Goal: Task Accomplishment & Management: Use online tool/utility

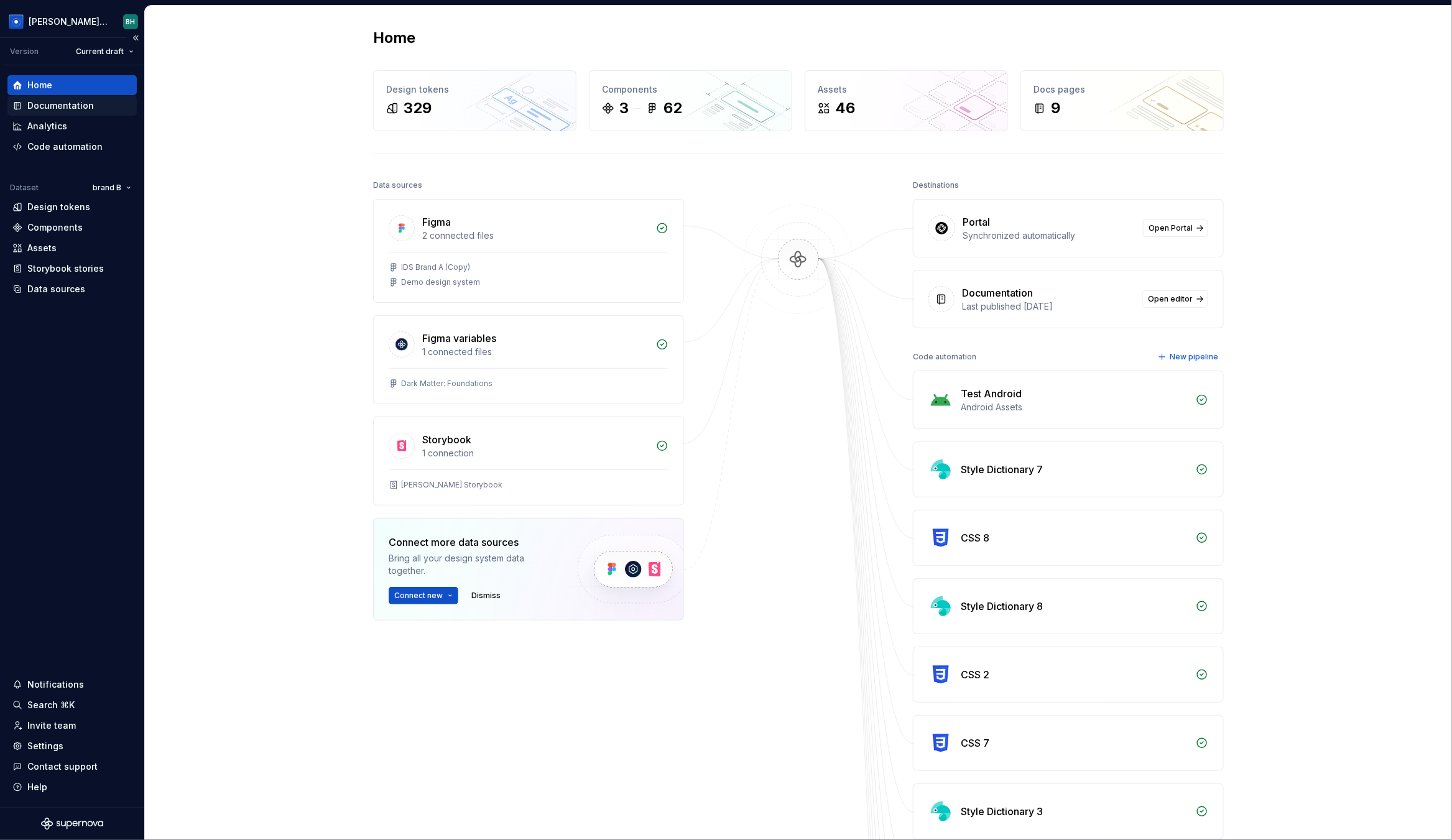
click at [69, 100] on div "Documentation" at bounding box center [61, 105] width 67 height 12
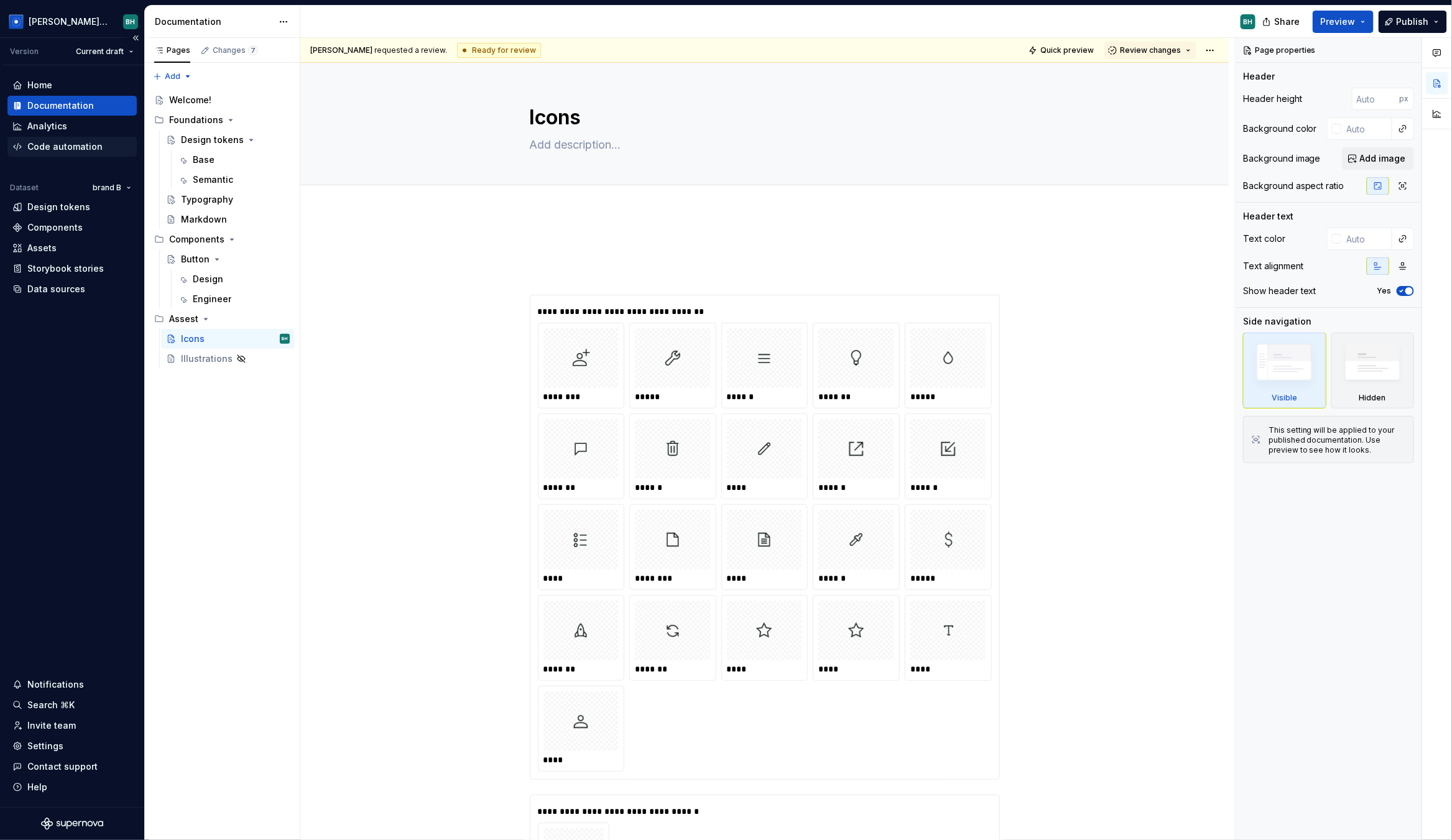
click at [69, 142] on div "Code automation" at bounding box center [65, 146] width 75 height 12
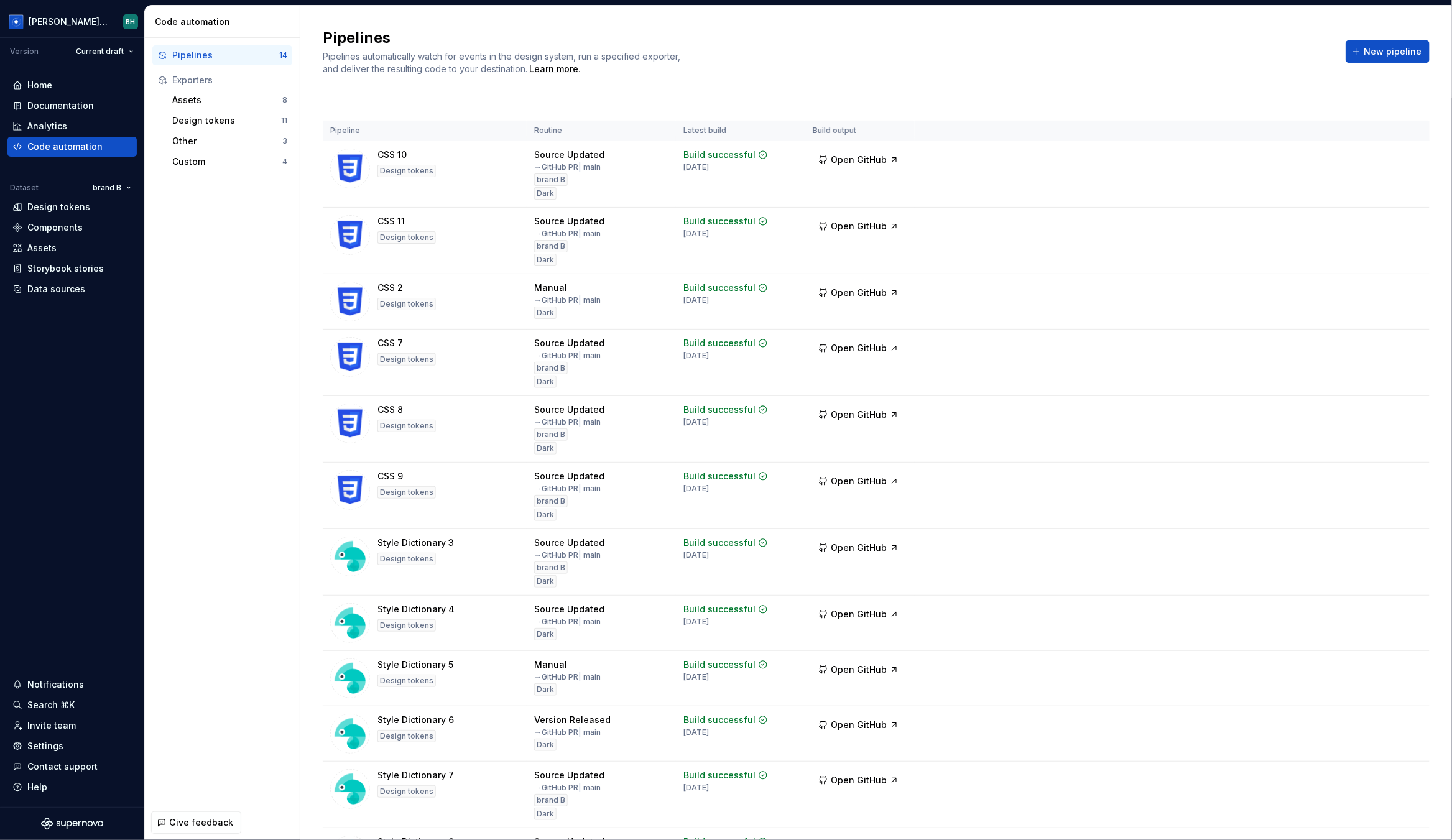
click at [668, 79] on div "Pipelines Pipelines automatically watch for events in the design system, run a …" at bounding box center [876, 52] width 1152 height 92
click at [368, 98] on div "Pipeline Routine Latest build Build output CSS 10 Design tokens Source Updated …" at bounding box center [876, 581] width 1107 height 965
click at [242, 96] on div "Assets" at bounding box center [227, 100] width 110 height 12
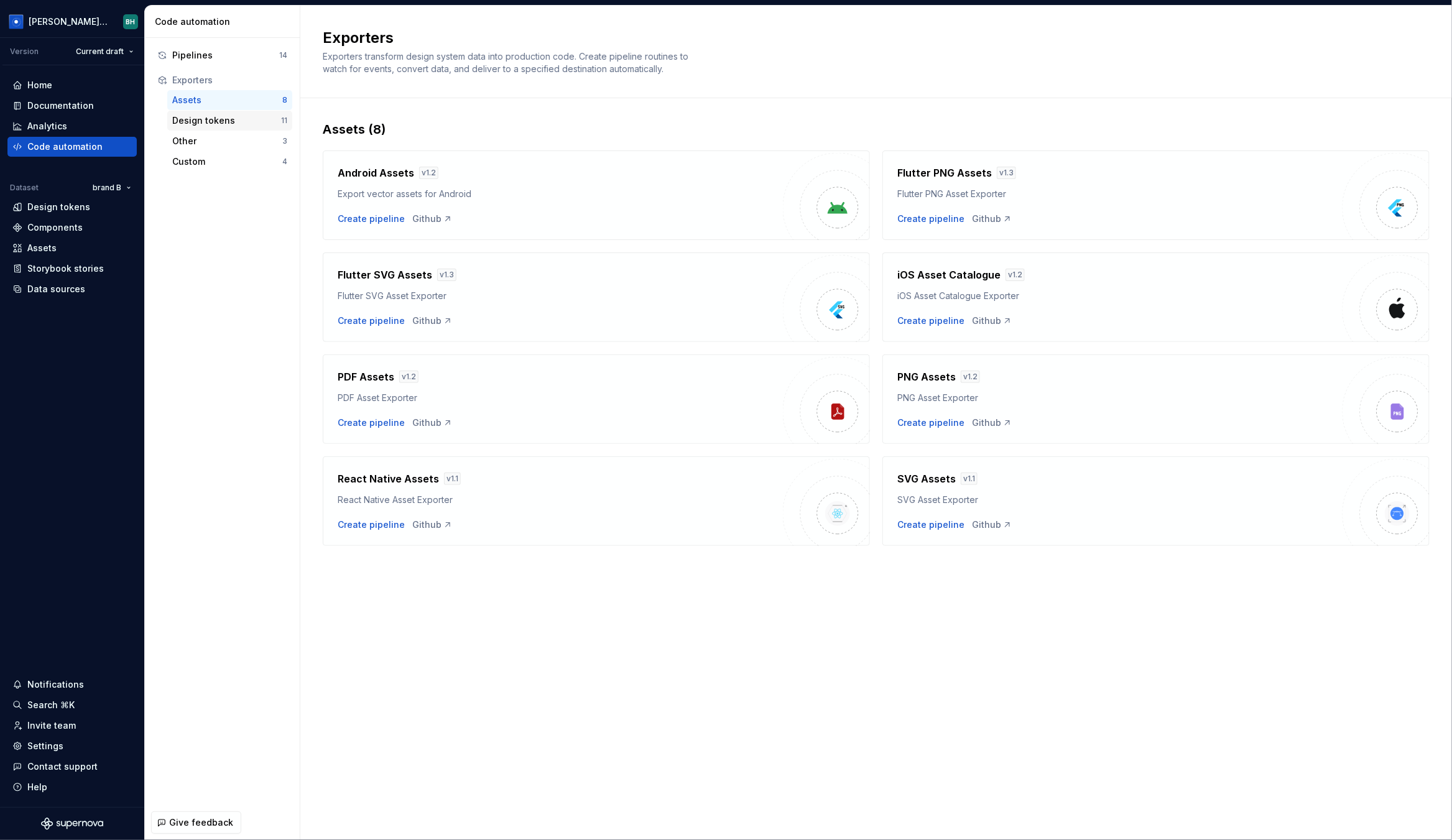
click at [227, 117] on div "Design tokens" at bounding box center [227, 121] width 109 height 12
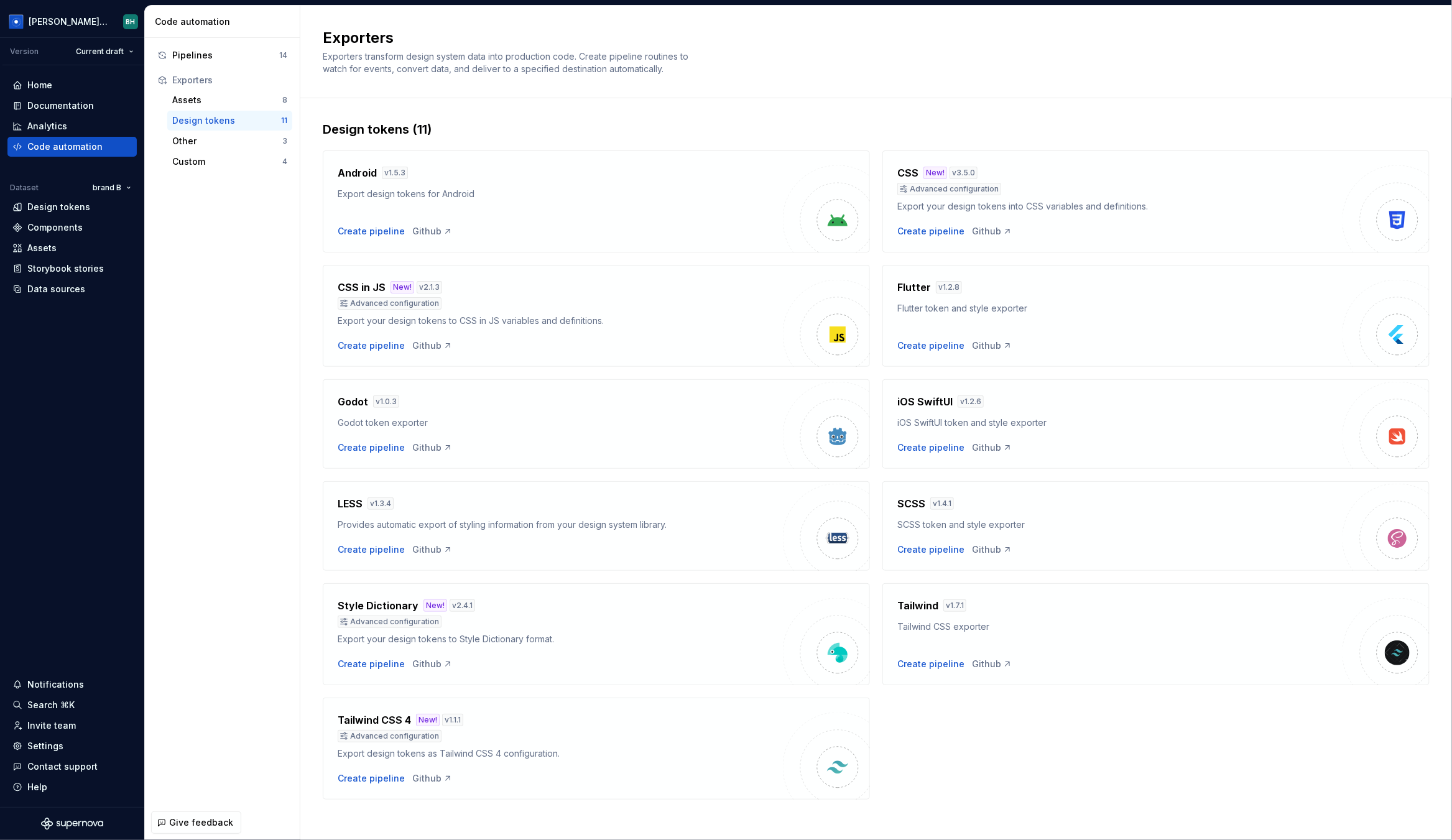
scroll to position [7, 0]
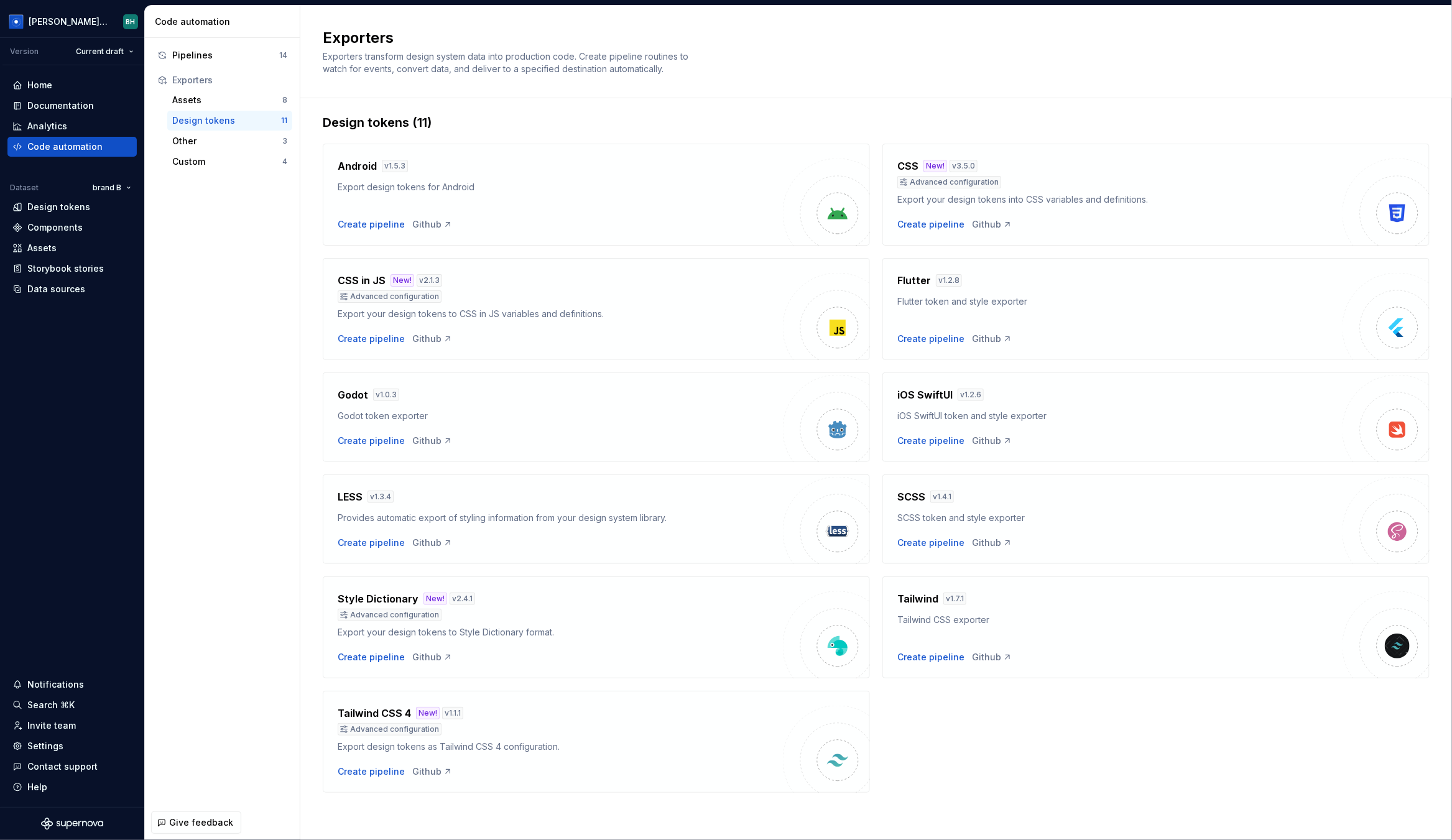
click at [540, 589] on div "Style Dictionary New! v 2.4.1 Advanced configuration Export your design tokens …" at bounding box center [596, 628] width 547 height 102
click at [370, 659] on div "Create pipeline" at bounding box center [371, 657] width 67 height 12
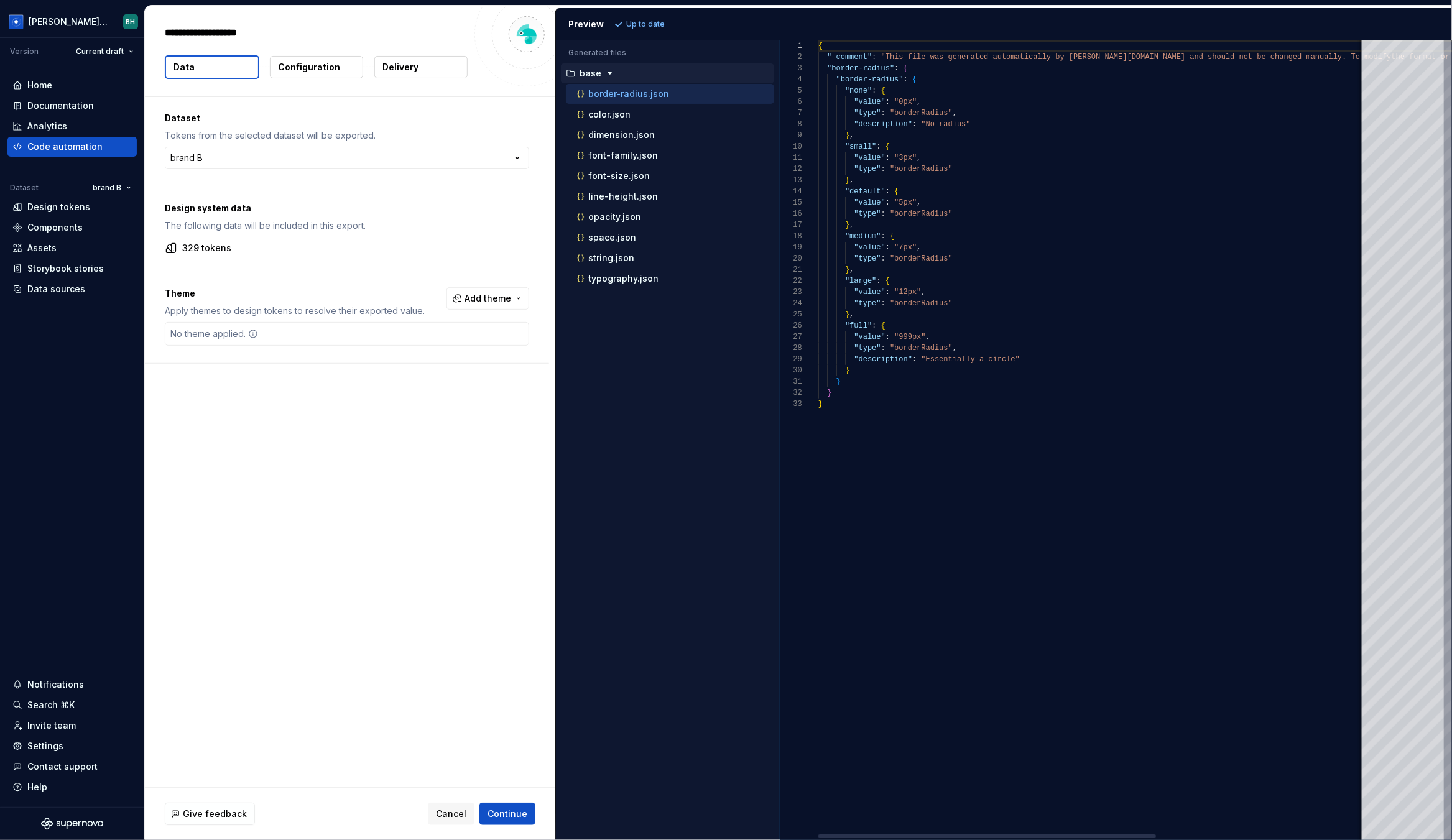
type textarea "*"
click at [309, 67] on p "Configuration" at bounding box center [309, 67] width 62 height 12
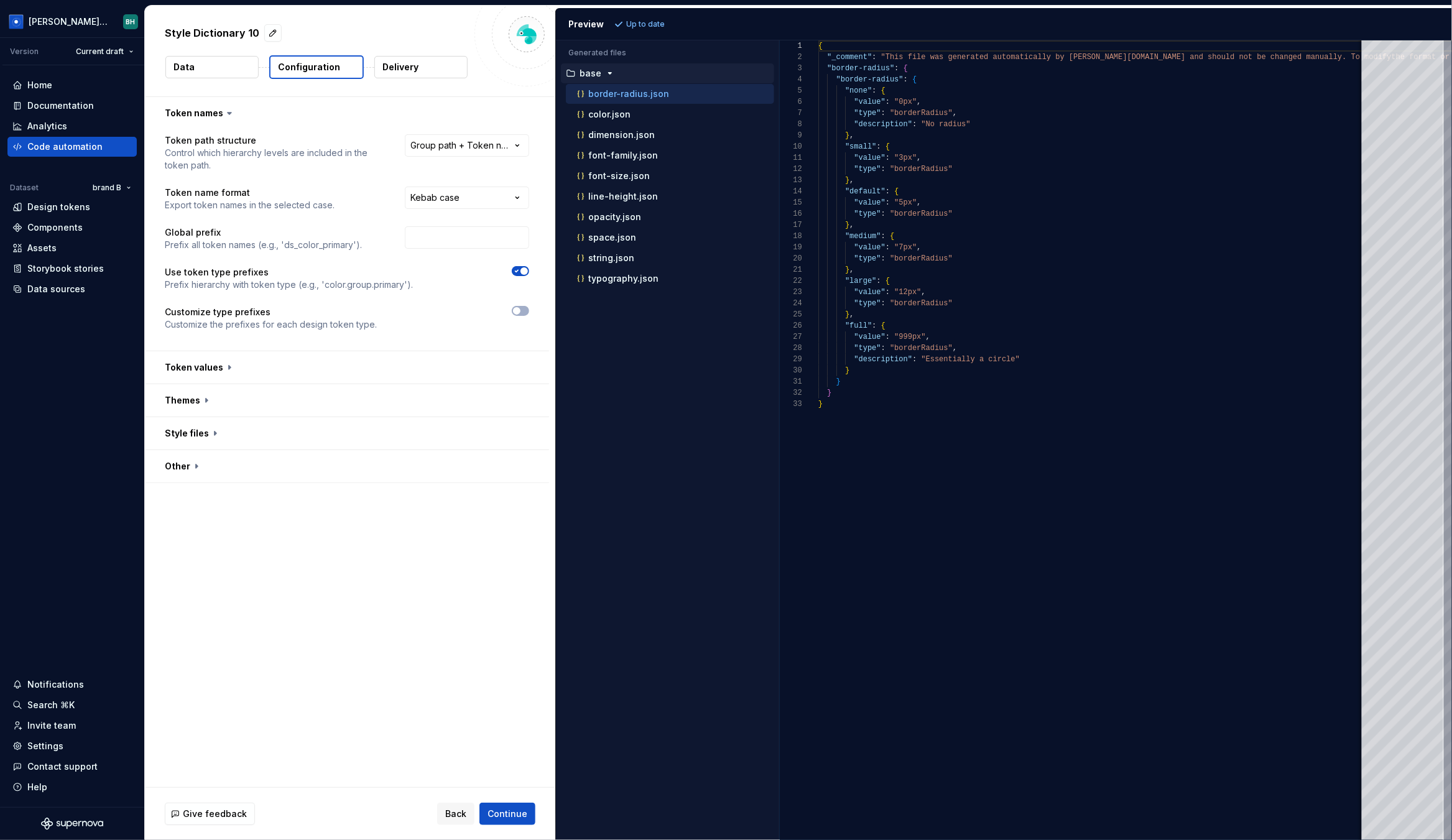
click at [413, 67] on p "Delivery" at bounding box center [400, 67] width 36 height 12
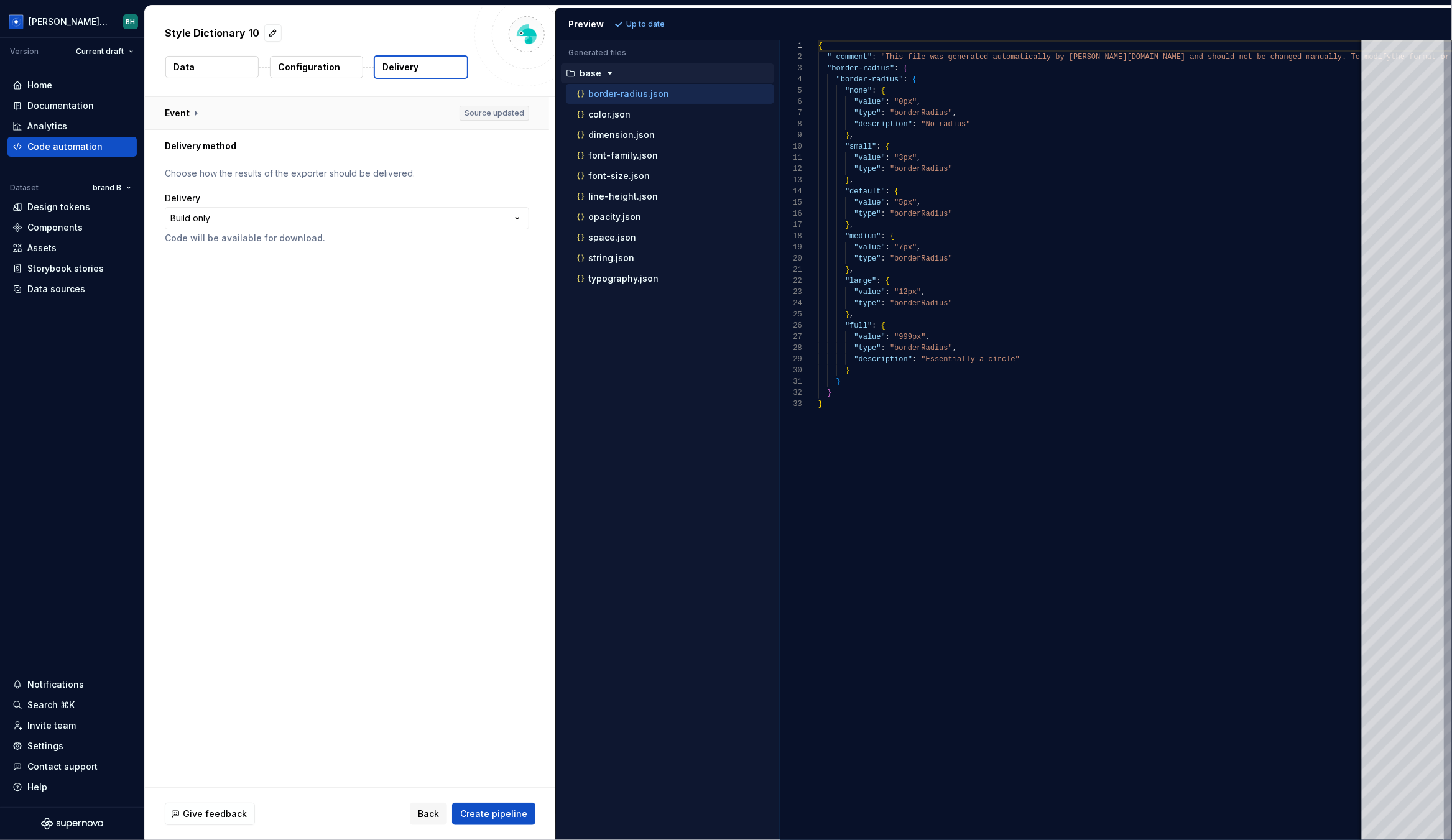
click at [192, 115] on button "button" at bounding box center [347, 113] width 404 height 32
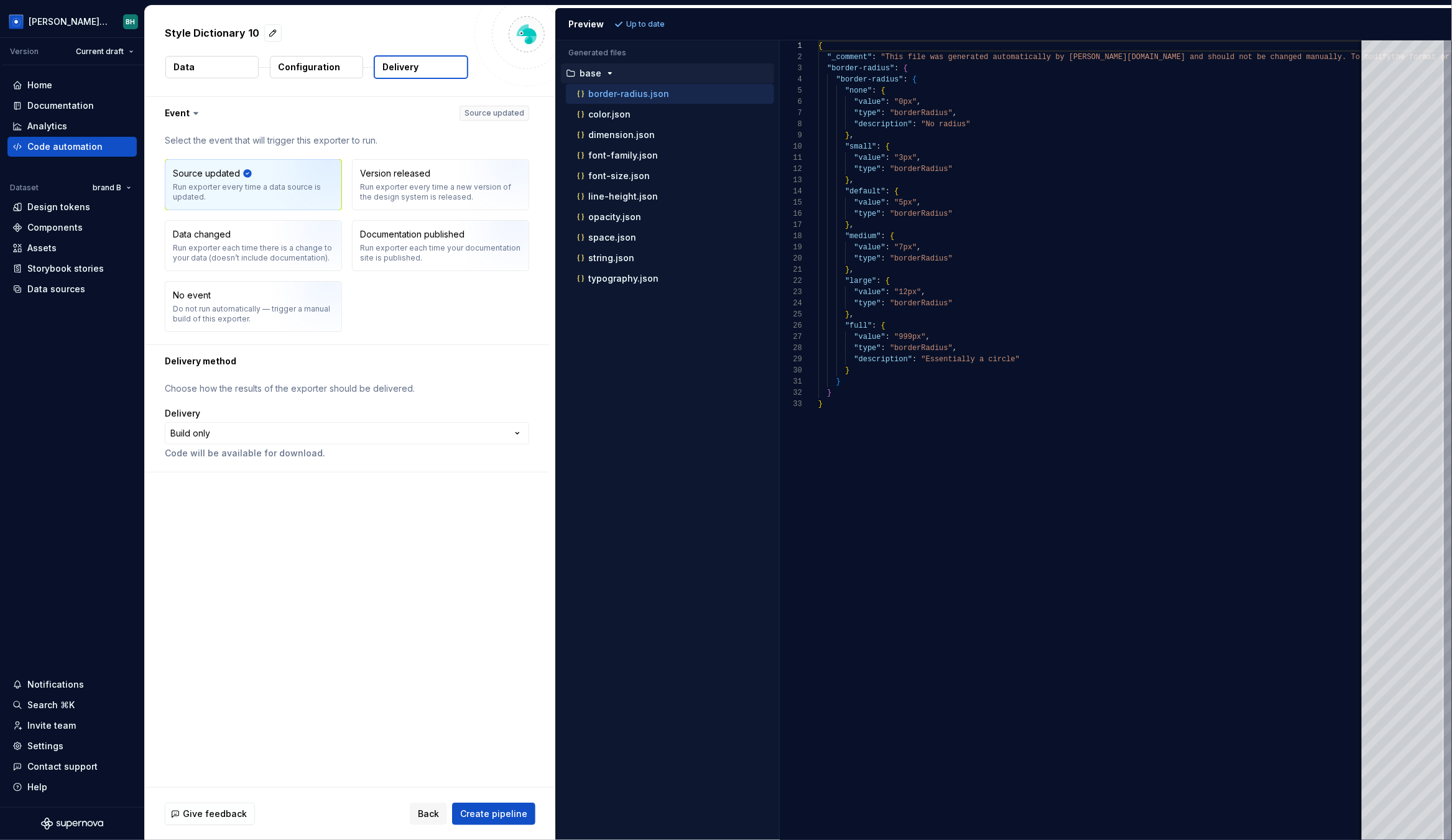
drag, startPoint x: 210, startPoint y: 202, endPoint x: 213, endPoint y: 191, distance: 11.4
click at [238, 193] on div "Run exporter every time a data source is updated." at bounding box center [254, 192] width 161 height 20
click at [87, 212] on div "Design tokens" at bounding box center [72, 207] width 119 height 12
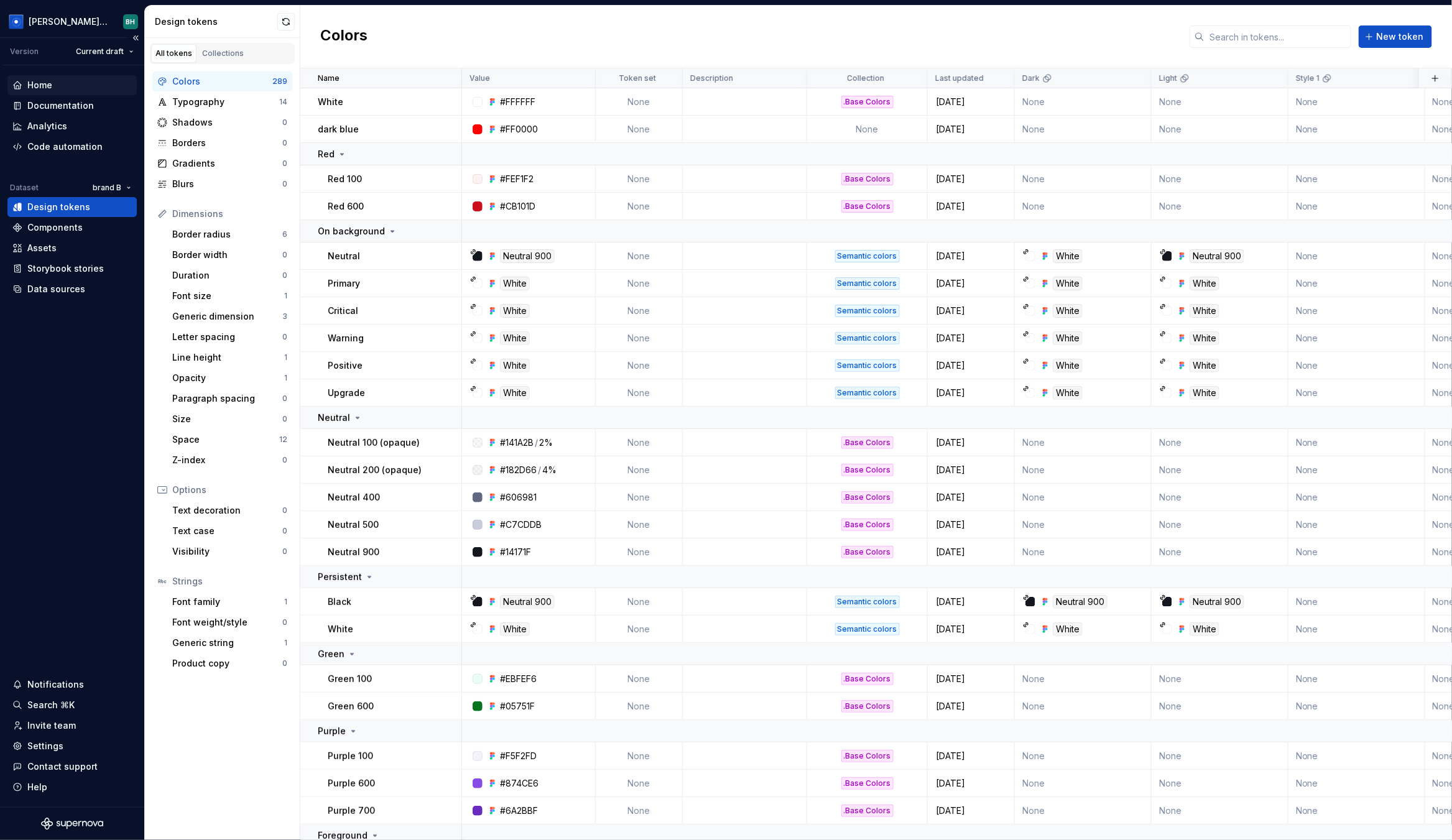
click at [75, 83] on div "Home" at bounding box center [72, 85] width 119 height 12
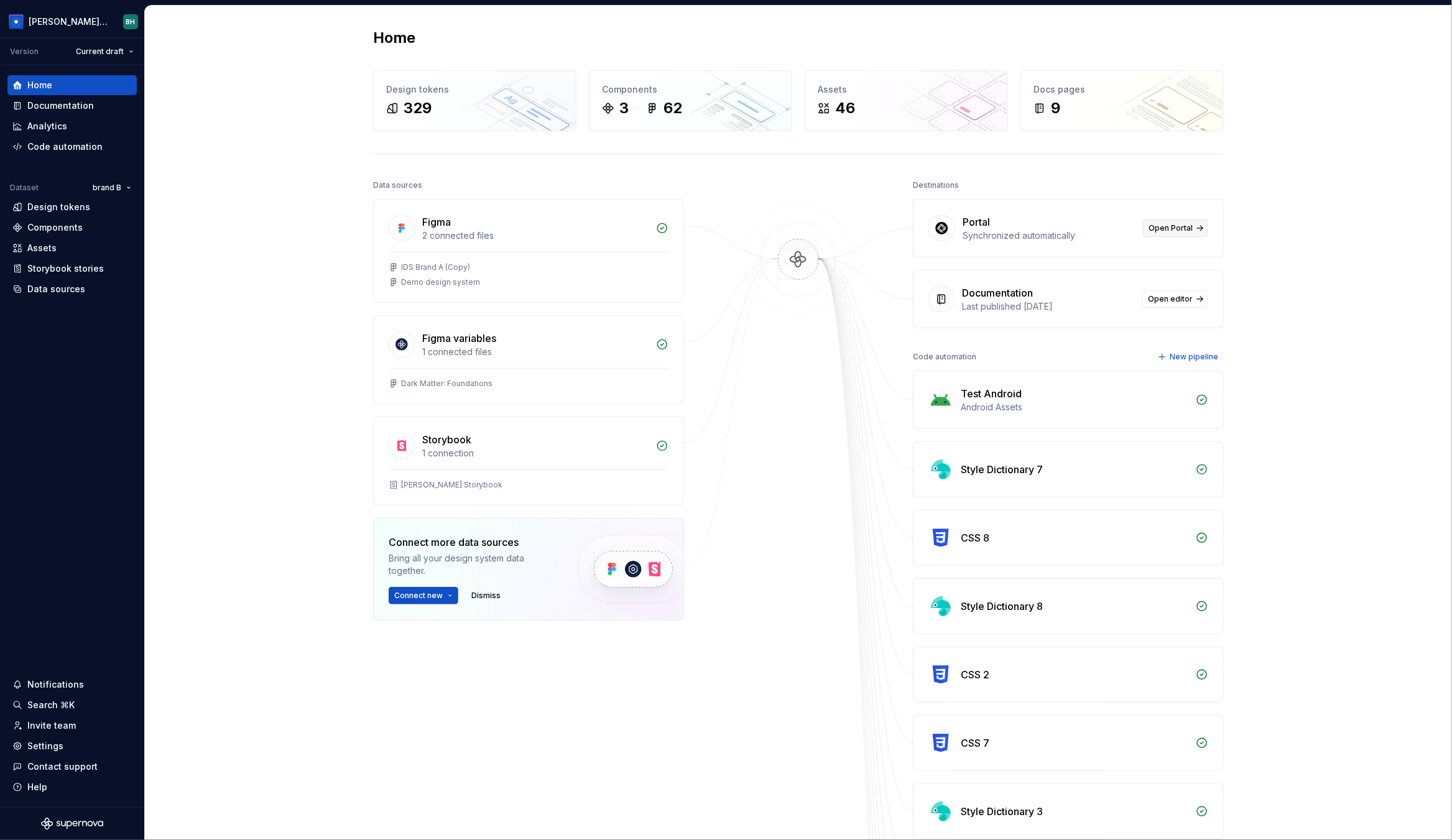
click at [1175, 229] on span "Open Portal" at bounding box center [1170, 228] width 44 height 10
click at [680, 31] on div "Home" at bounding box center [798, 38] width 850 height 20
